Goal: Information Seeking & Learning: Understand process/instructions

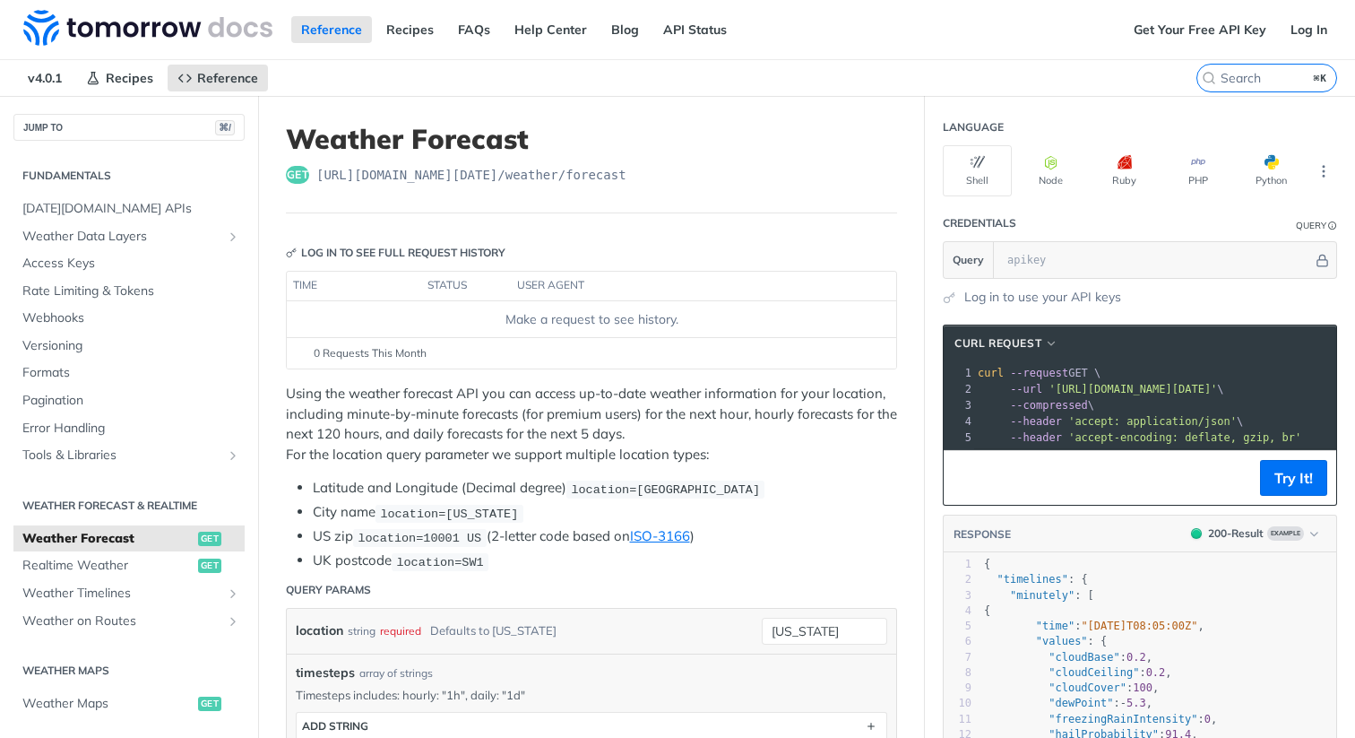
scroll to position [1550, 0]
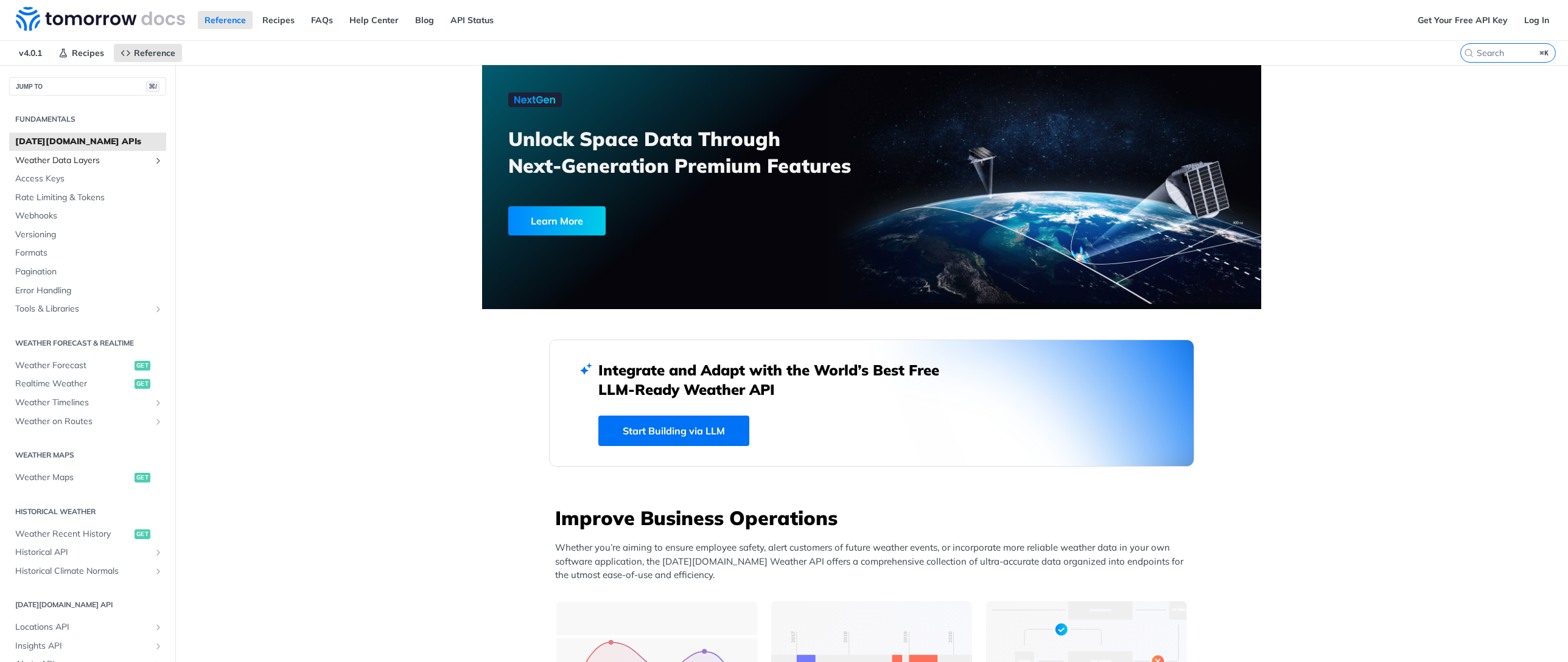
click at [105, 160] on span "Weather Data Layers" at bounding box center [82, 161] width 135 height 12
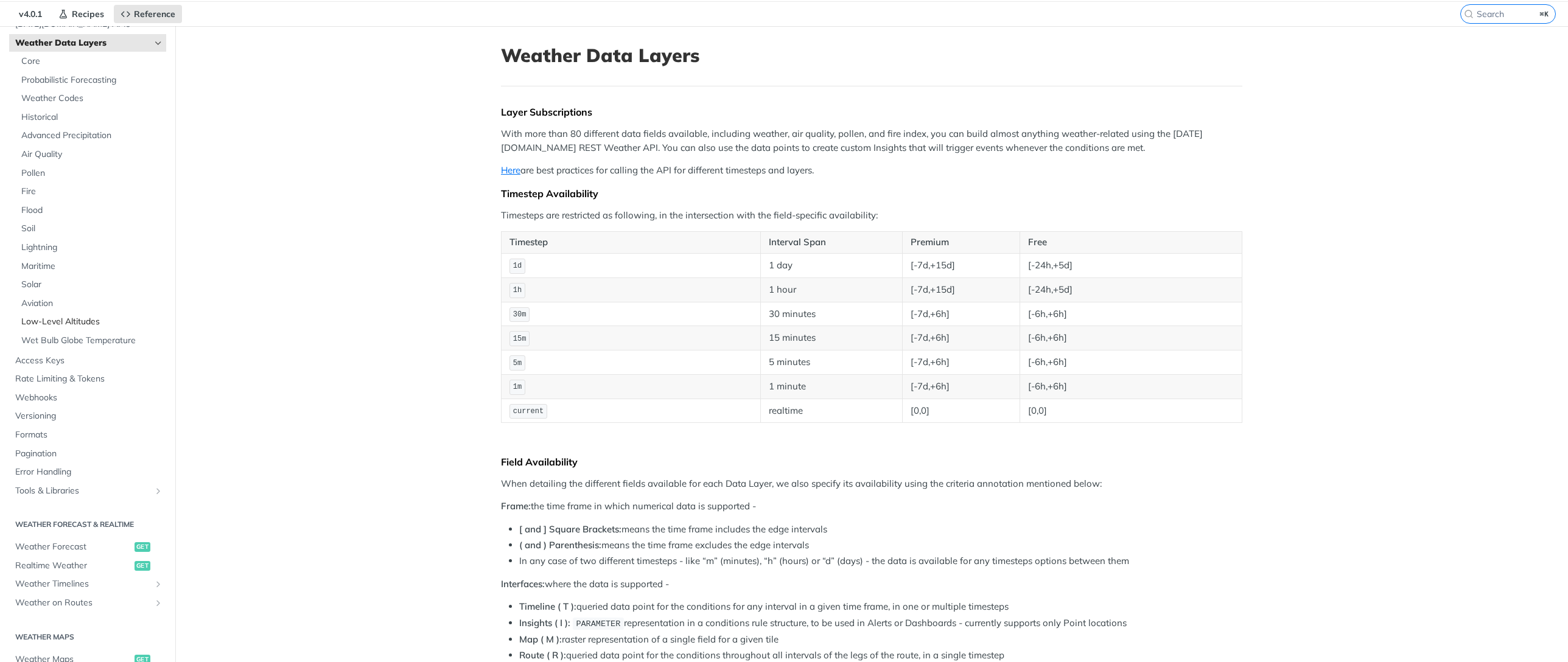
scroll to position [212, 0]
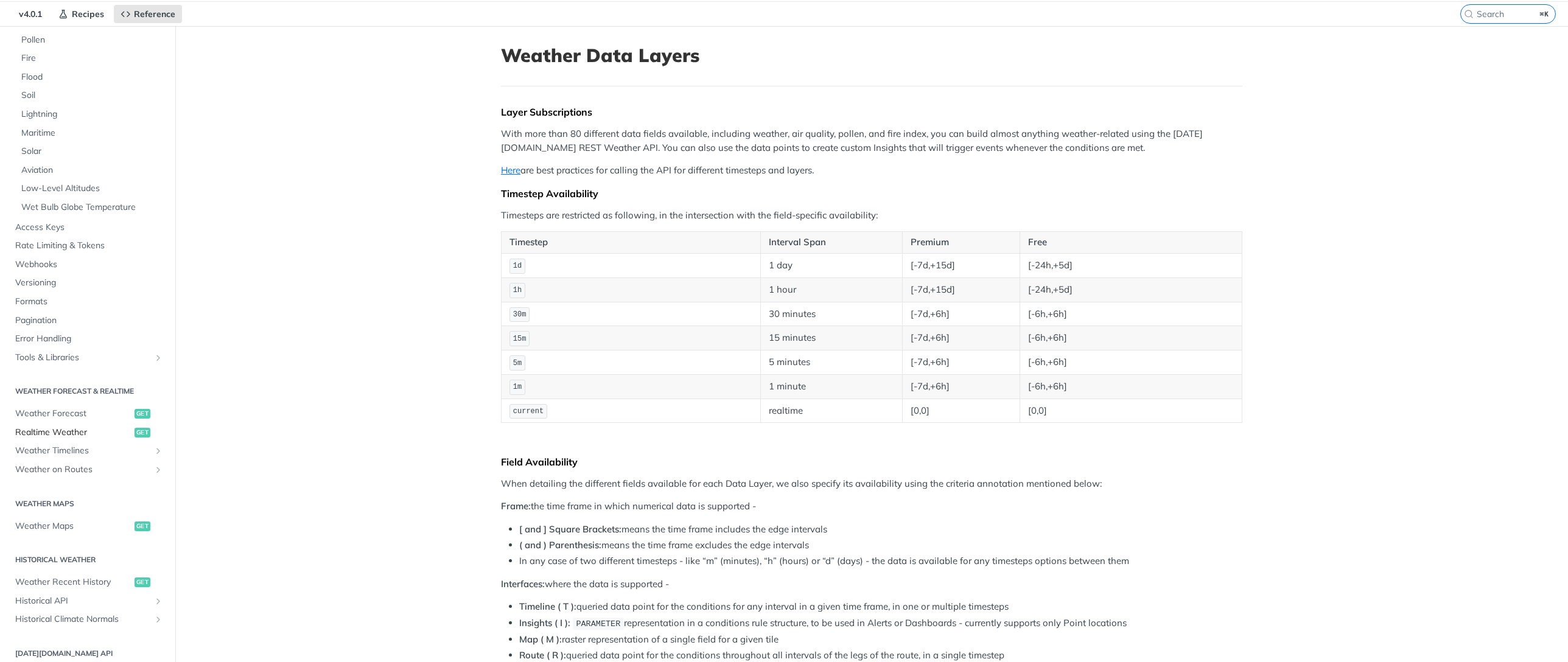
click at [86, 434] on span "Realtime Weather" at bounding box center [73, 433] width 116 height 12
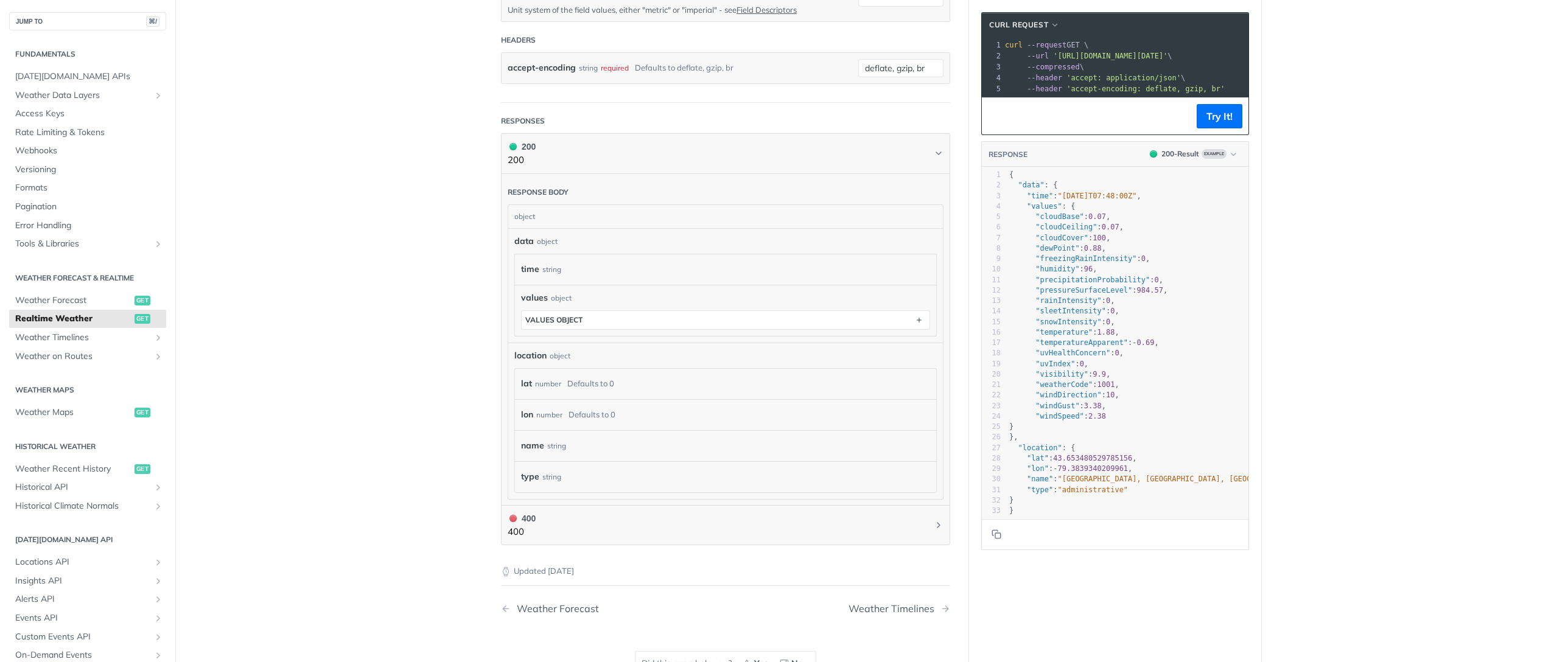
scroll to position [587, 0]
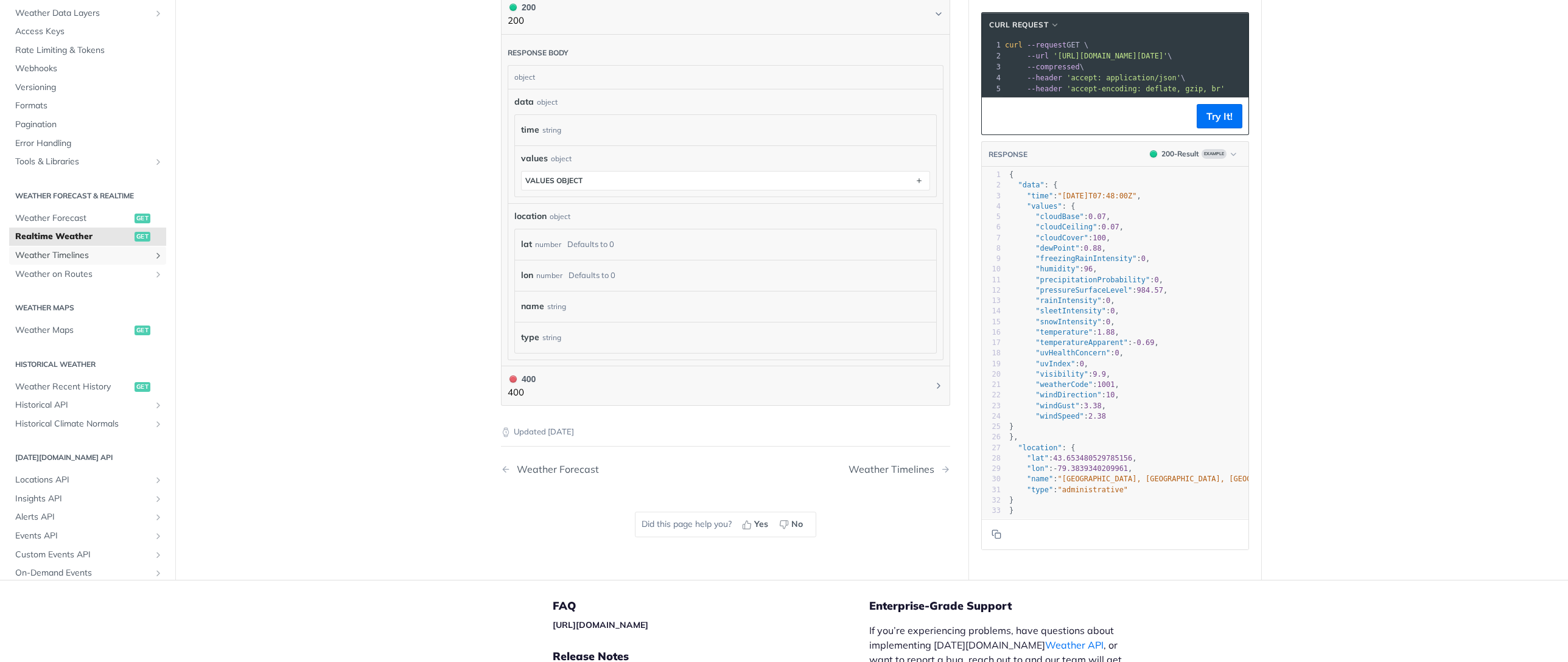
click at [103, 255] on span "Weather Timelines" at bounding box center [82, 256] width 135 height 12
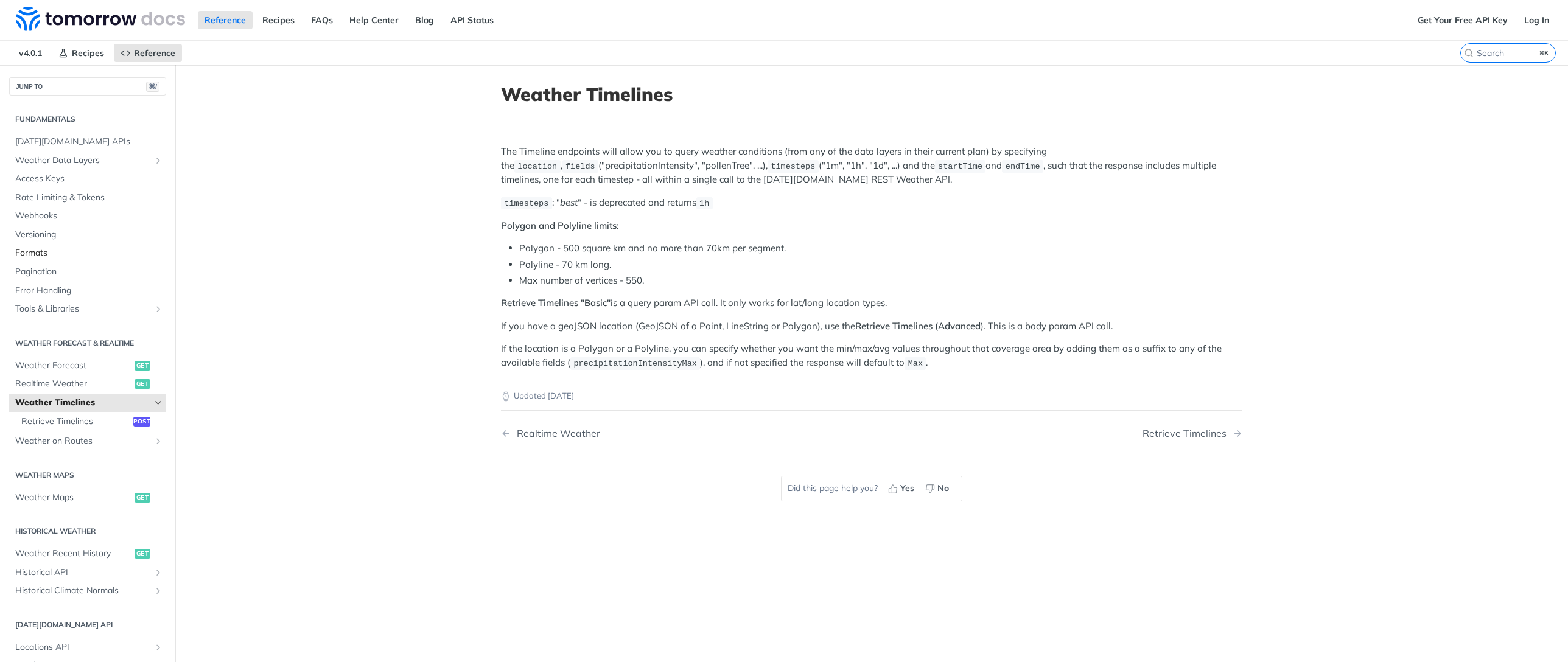
click at [54, 249] on span "Formats" at bounding box center [89, 253] width 148 height 12
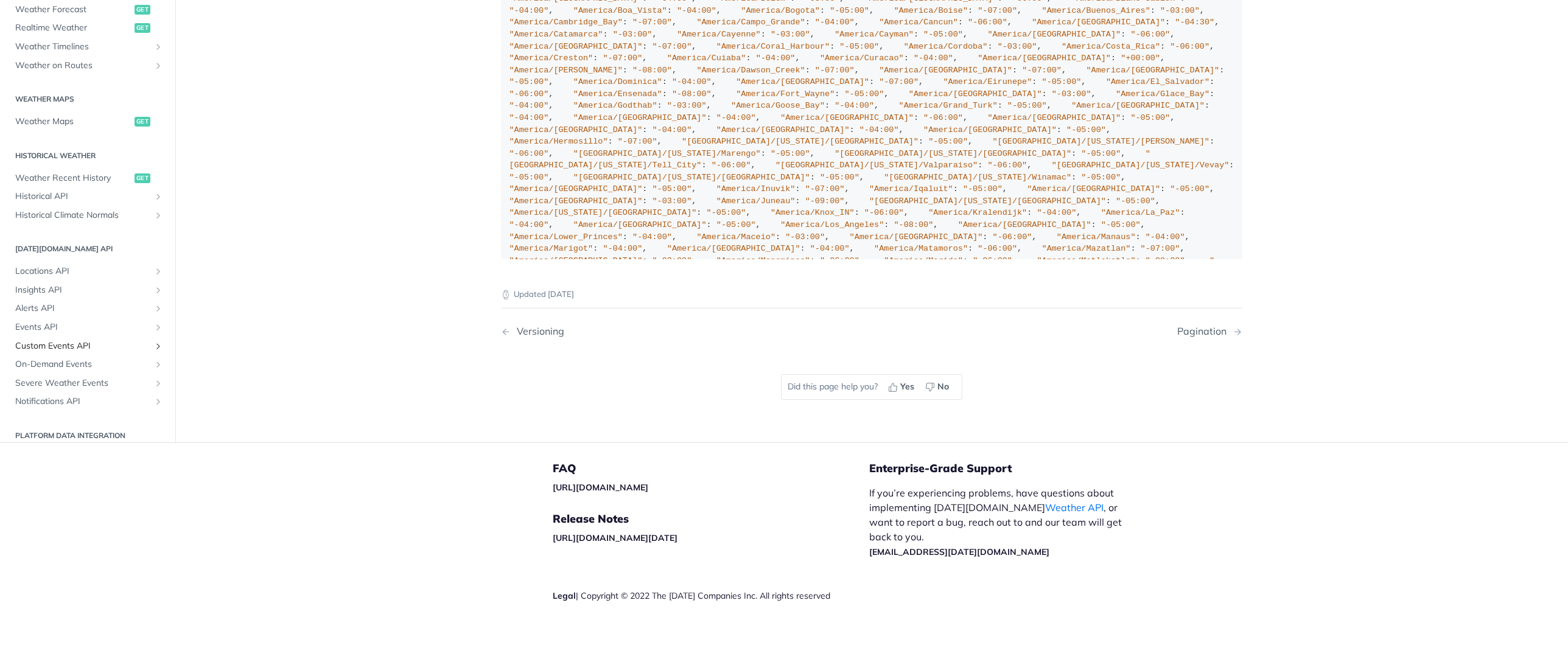
scroll to position [56, 0]
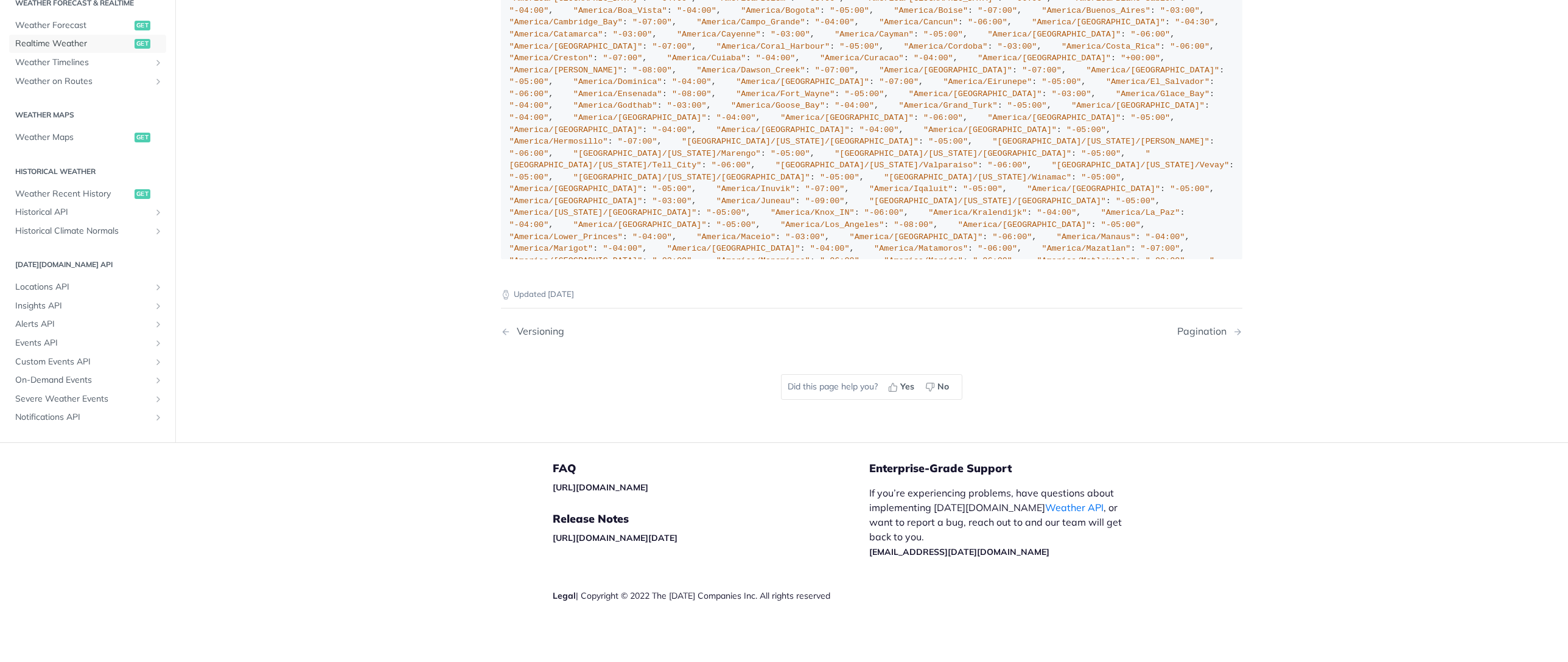
click at [99, 50] on span "Realtime Weather" at bounding box center [73, 44] width 116 height 12
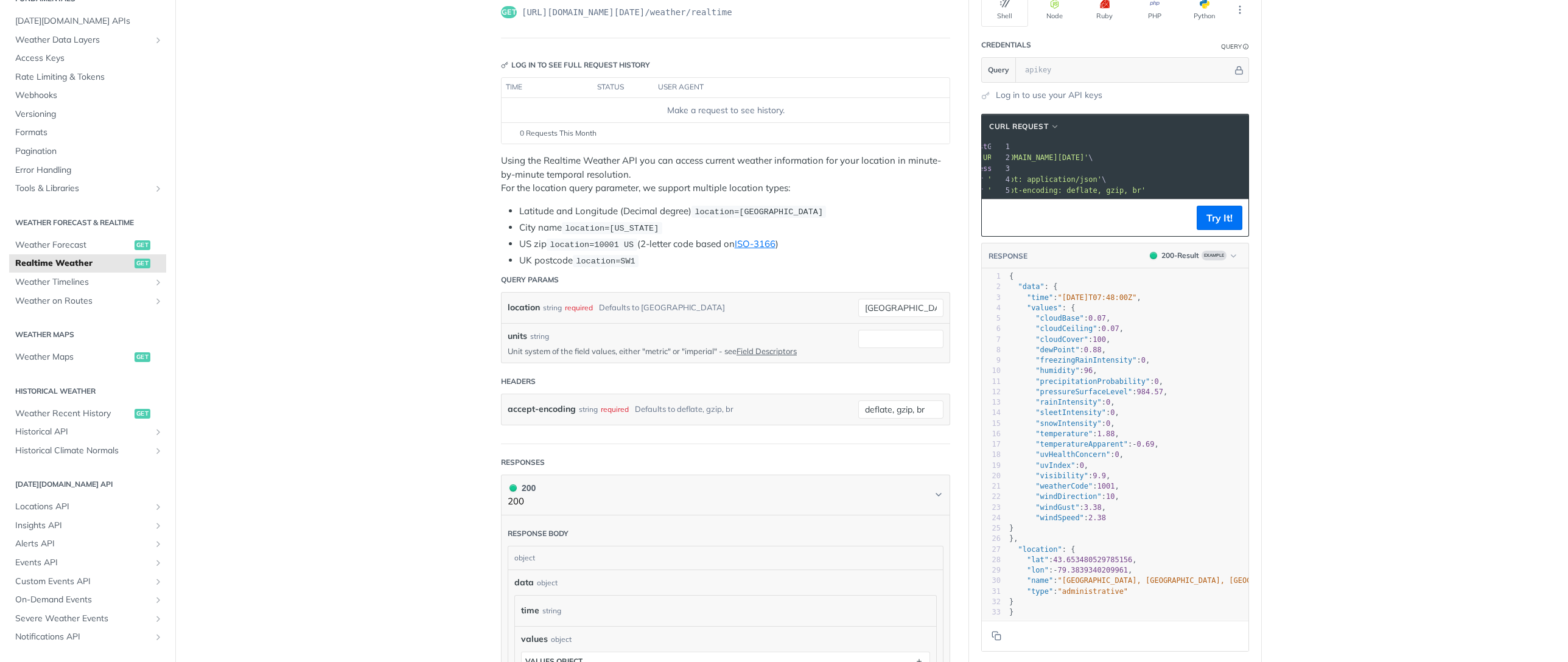
scroll to position [127, 0]
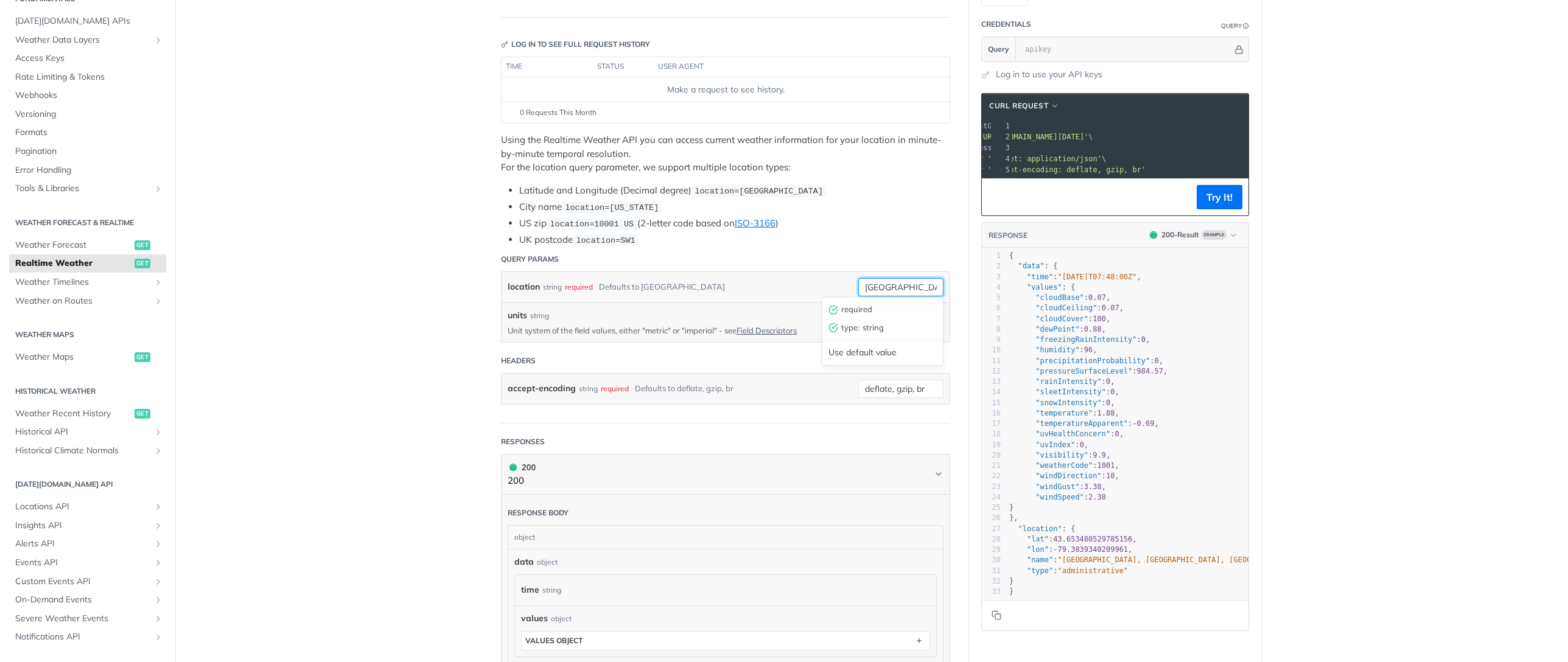
drag, startPoint x: 922, startPoint y: 284, endPoint x: 814, endPoint y: 274, distance: 108.5
click at [814, 274] on div "location string required Defaults to toronto toronto required type : string Use…" at bounding box center [726, 287] width 448 height 31
type input "竹"
type input "hong kong"
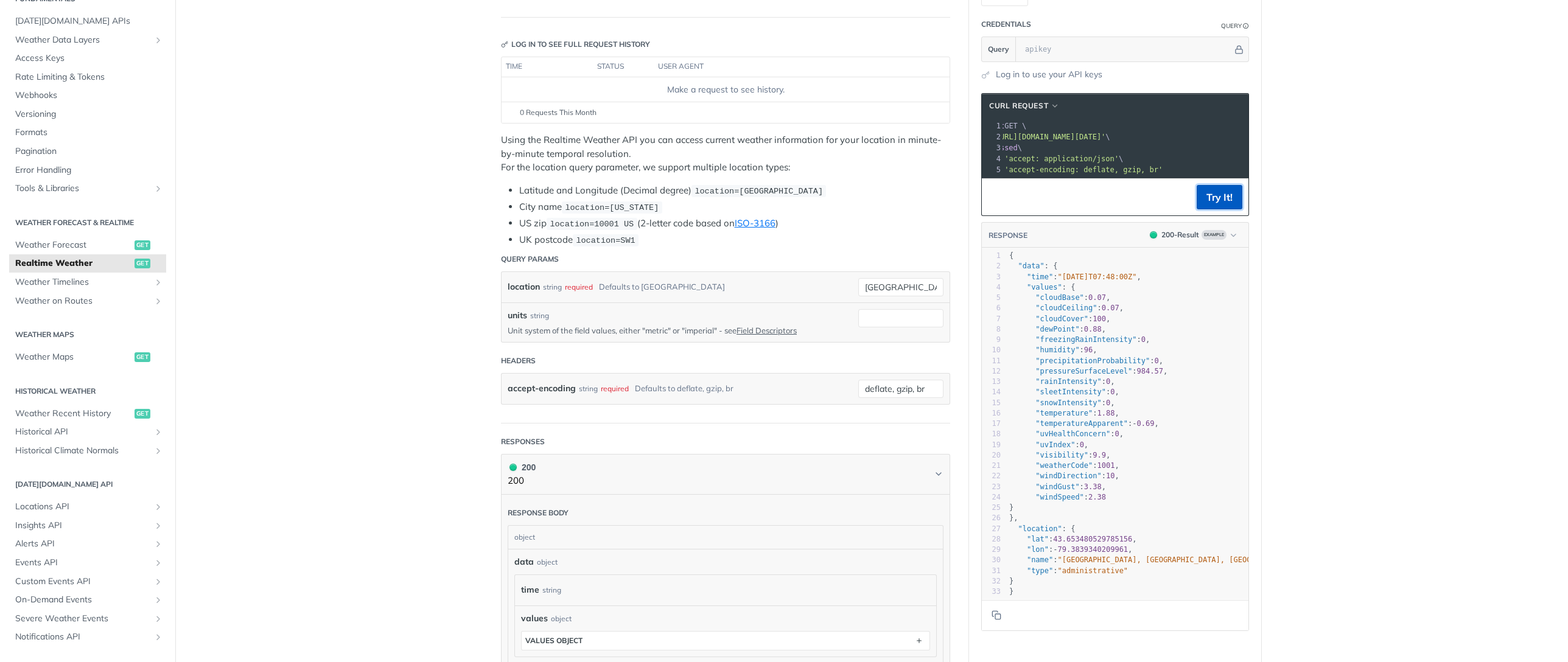
click at [1209, 209] on button "Try It!" at bounding box center [1219, 198] width 45 height 24
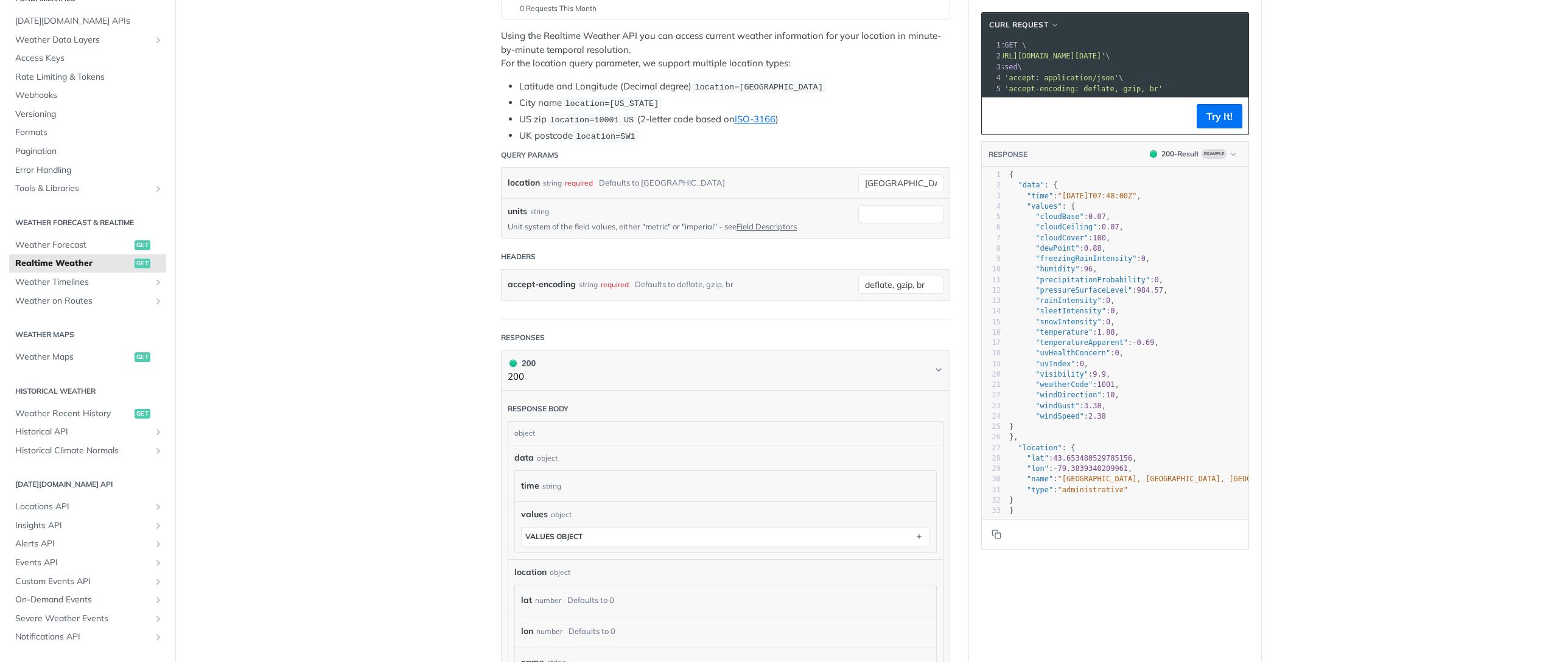
scroll to position [304, 0]
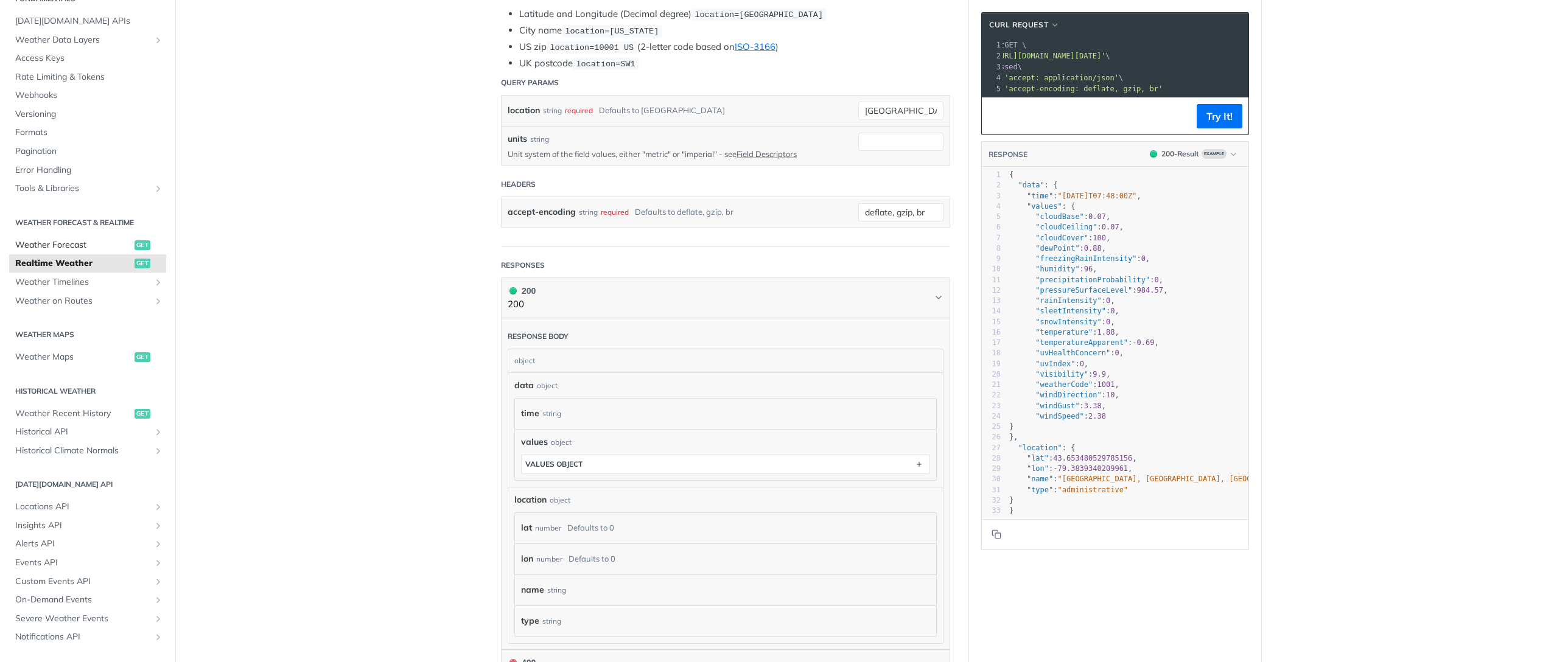
click at [91, 240] on span "Weather Forecast" at bounding box center [73, 245] width 116 height 12
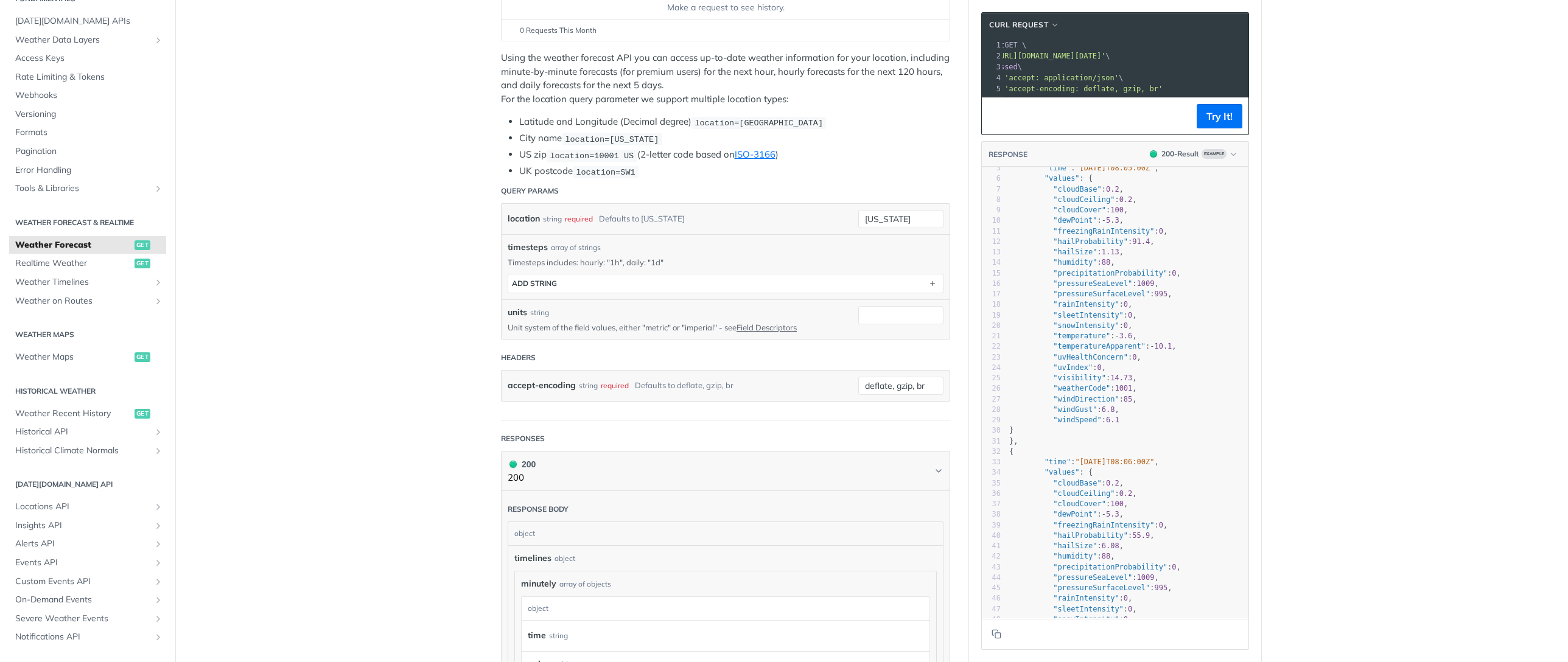
scroll to position [181, 0]
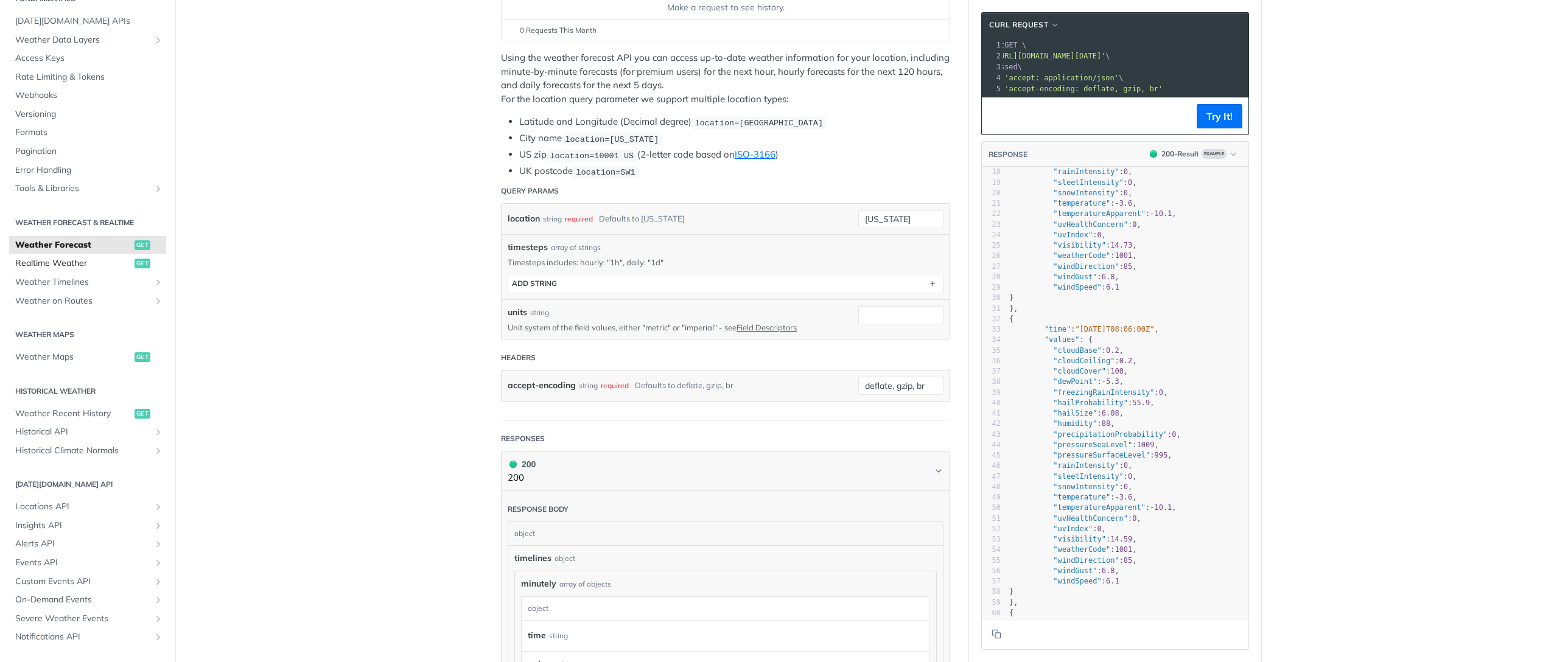
click at [53, 268] on span "Realtime Weather" at bounding box center [73, 263] width 116 height 12
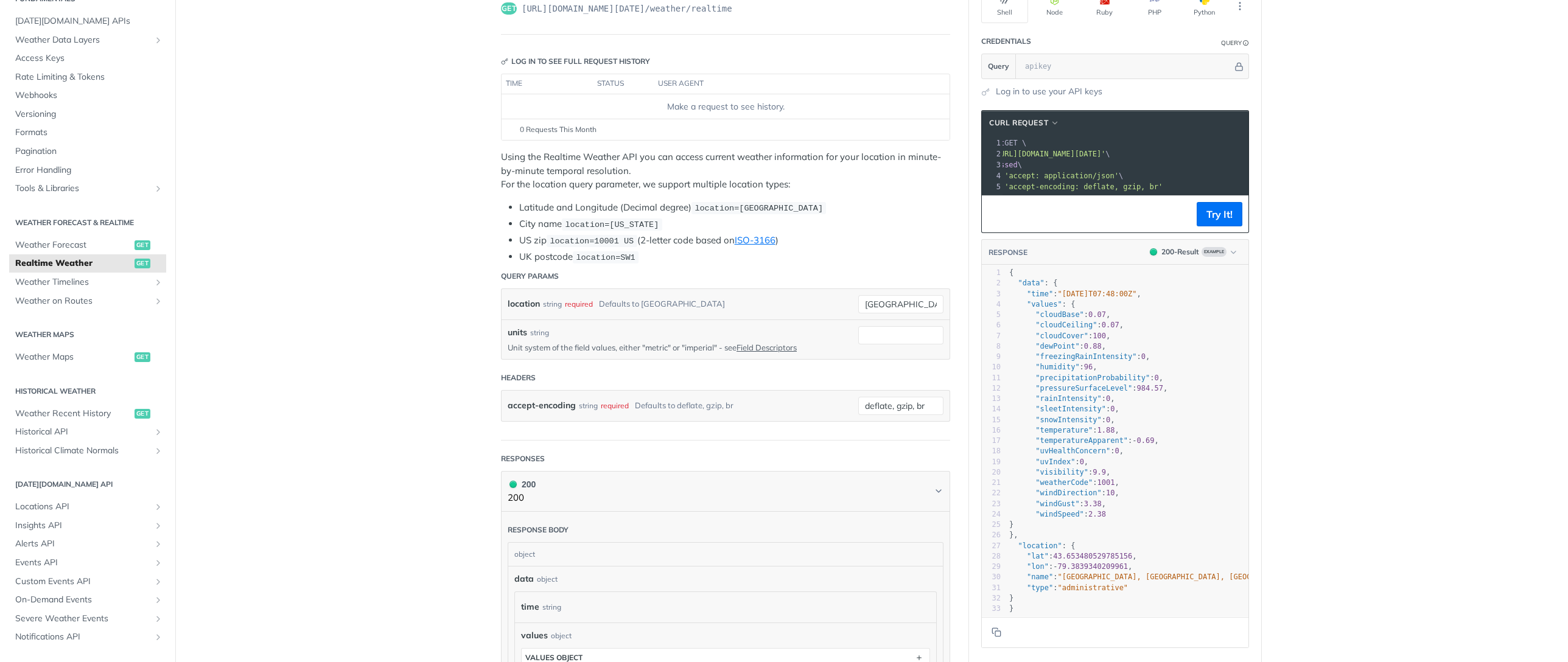
scroll to position [176, 0]
